Goal: Information Seeking & Learning: Learn about a topic

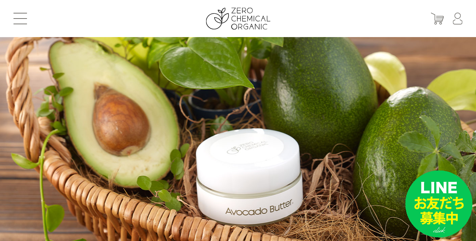
click at [20, 18] on span at bounding box center [19, 18] width 13 height 1
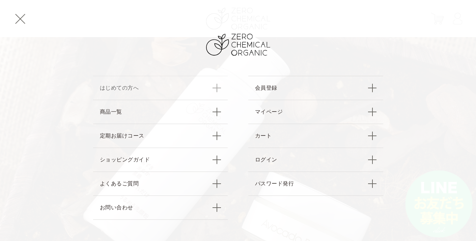
click at [129, 89] on link "はじめての方へ" at bounding box center [160, 88] width 135 height 24
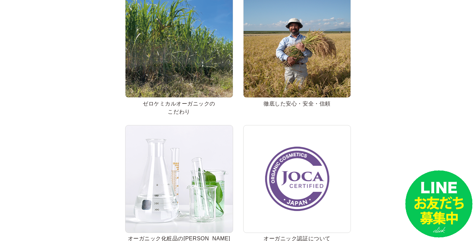
scroll to position [150, 0]
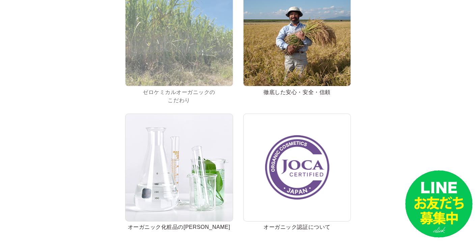
click at [203, 62] on img at bounding box center [179, 32] width 108 height 108
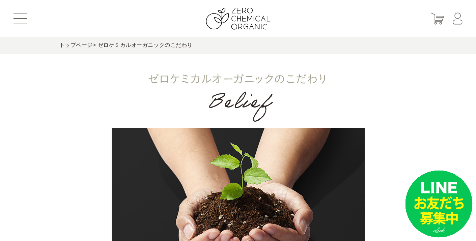
drag, startPoint x: 146, startPoint y: 78, endPoint x: 164, endPoint y: 1, distance: 78.9
